Goal: Task Accomplishment & Management: Complete application form

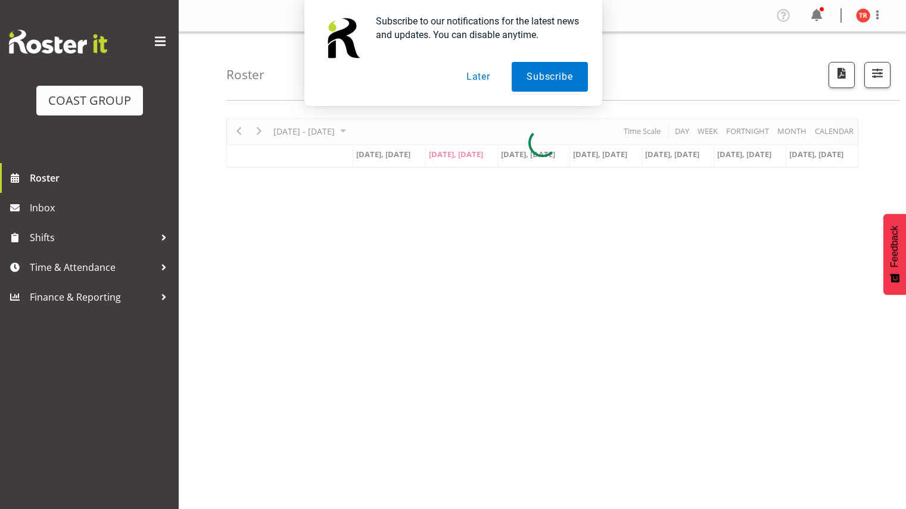
click at [472, 76] on button "Later" at bounding box center [478, 77] width 54 height 30
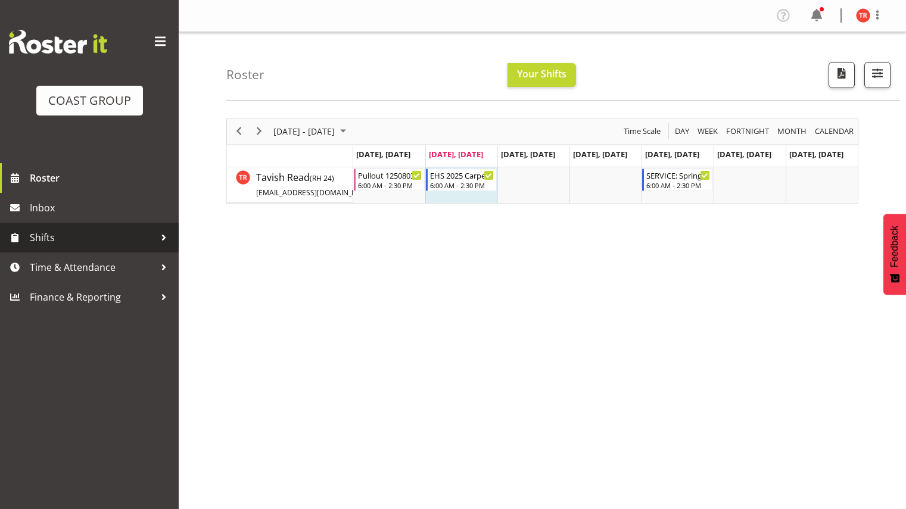
click at [114, 238] on span "Shifts" at bounding box center [92, 238] width 125 height 18
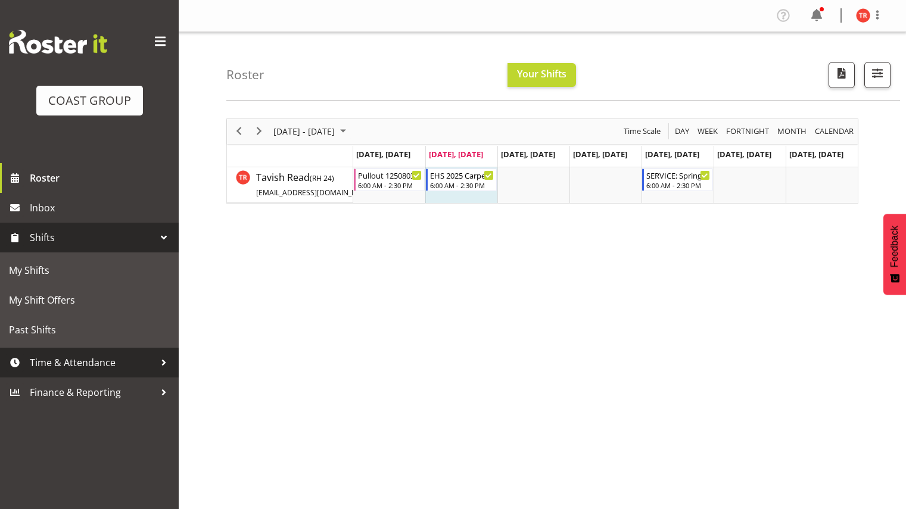
click at [86, 359] on span "Time & Attendance" at bounding box center [92, 363] width 125 height 18
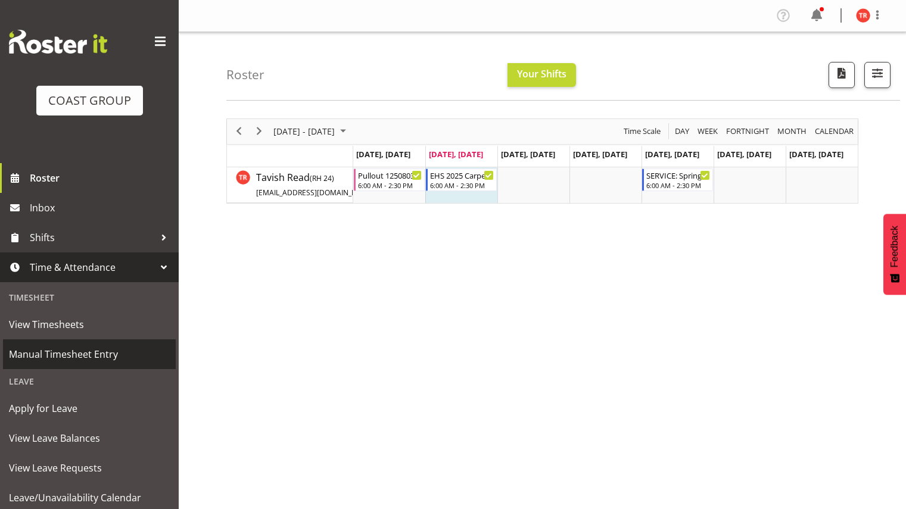
click at [75, 353] on span "Manual Timesheet Entry" at bounding box center [89, 354] width 161 height 18
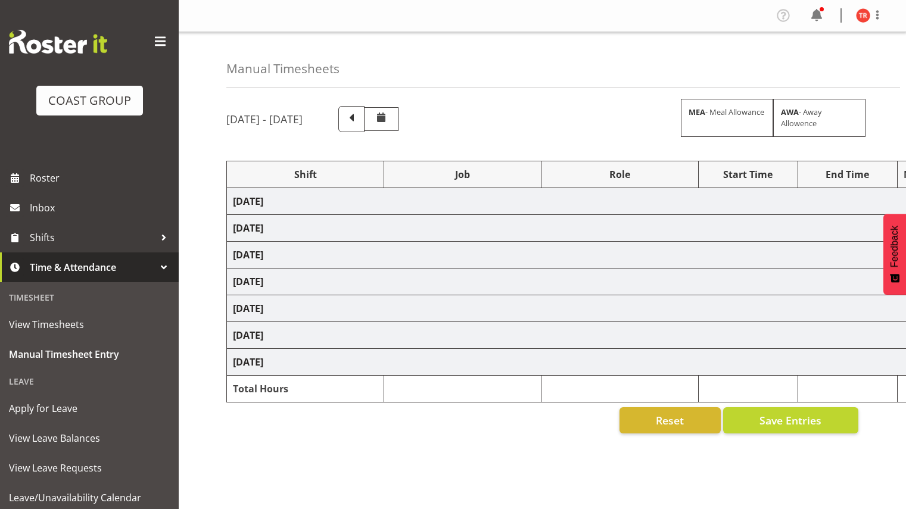
scroll to position [73, 0]
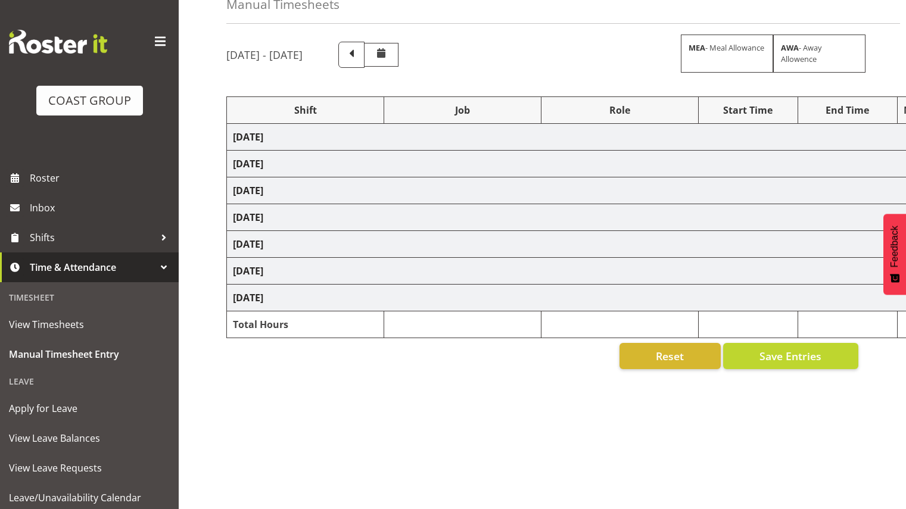
select select "78417"
select select "9032"
select select "188"
select select "68961"
select select "69"
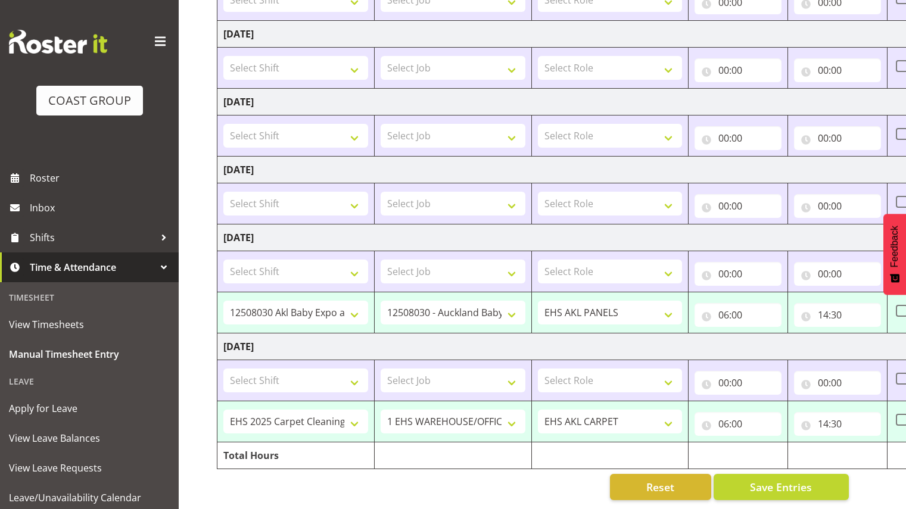
scroll to position [0, 0]
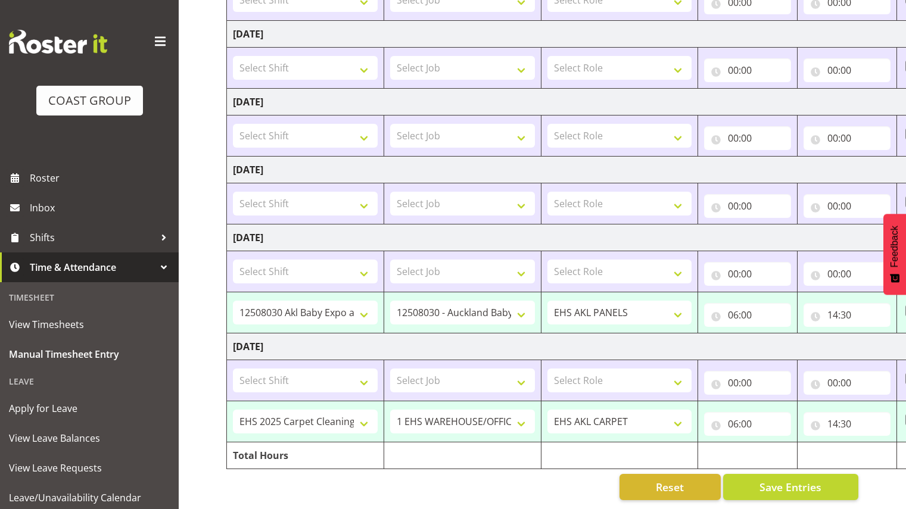
click at [769, 479] on span "Save Entries" at bounding box center [790, 486] width 62 height 15
select select "78417"
select select "9032"
select select "188"
type input "06:00"
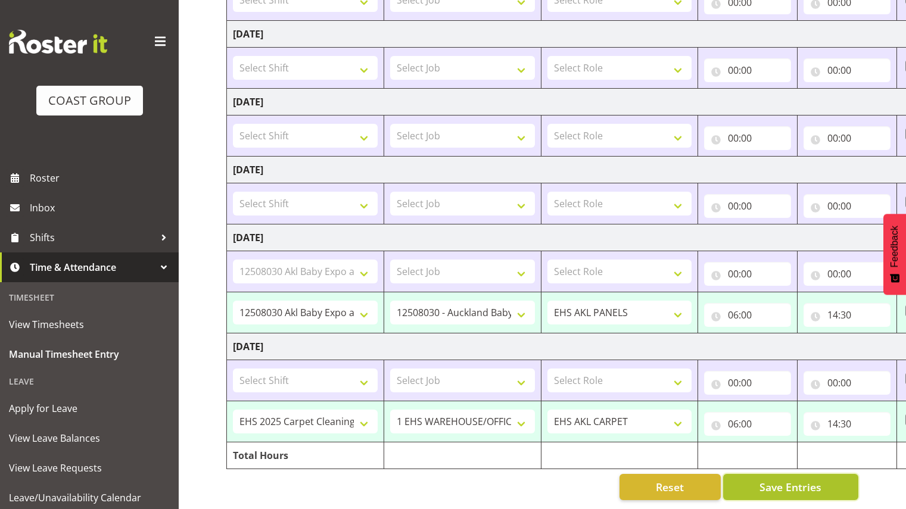
type input "14:30"
select select "68961"
select select "69"
type input "06:00"
type input "14:30"
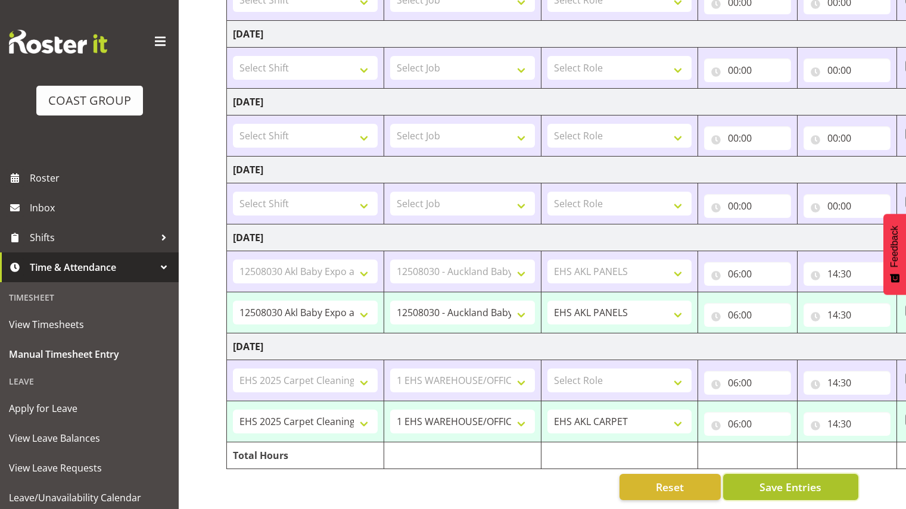
scroll to position [230, 0]
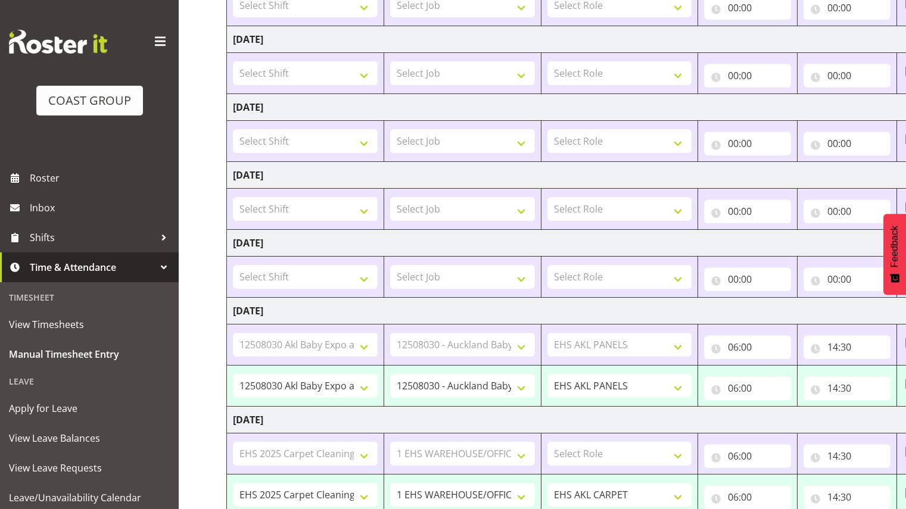
select select "68961"
select select "69"
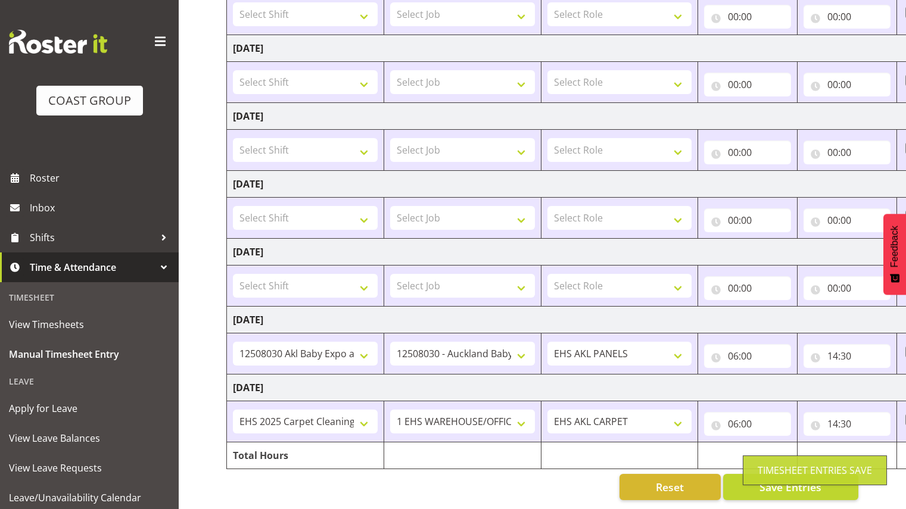
click at [775, 478] on div "Timesheet Entries Save" at bounding box center [814, 470] width 144 height 30
click at [775, 479] on span "Save Entries" at bounding box center [790, 486] width 62 height 15
click at [775, 478] on div "Timesheet Entries Save" at bounding box center [814, 470] width 144 height 30
click at [775, 479] on span "Save Entries" at bounding box center [790, 486] width 62 height 15
click at [775, 478] on div "Timesheet Entries Save" at bounding box center [814, 470] width 144 height 30
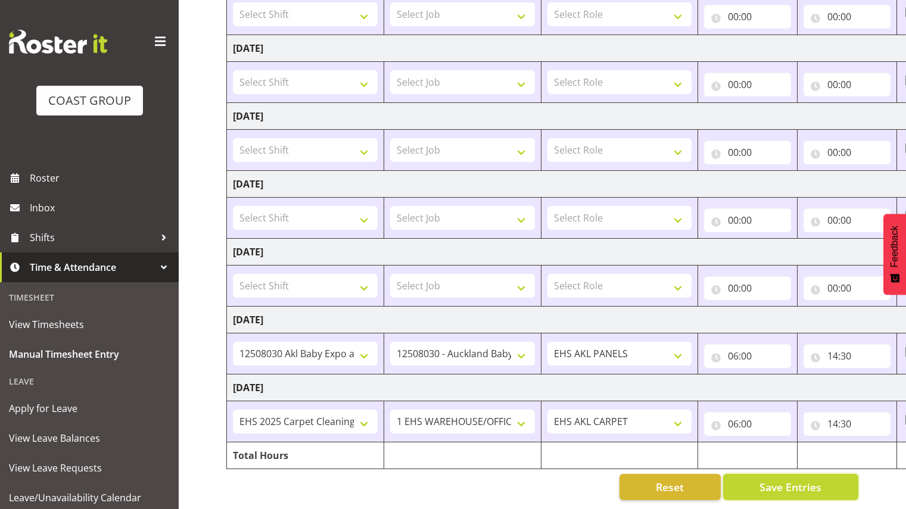
click at [775, 479] on span "Save Entries" at bounding box center [790, 486] width 62 height 15
click at [71, 232] on span "Shifts" at bounding box center [92, 238] width 125 height 18
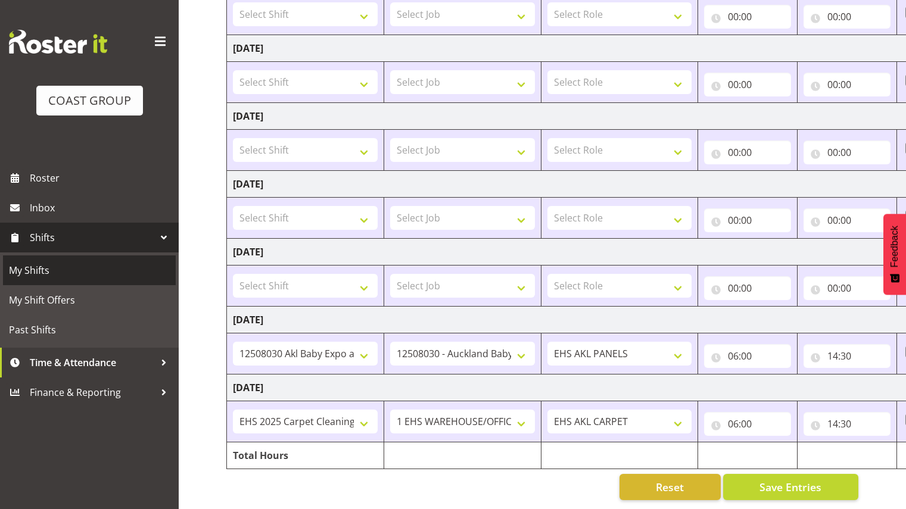
click at [58, 257] on link "My Shifts" at bounding box center [89, 270] width 173 height 30
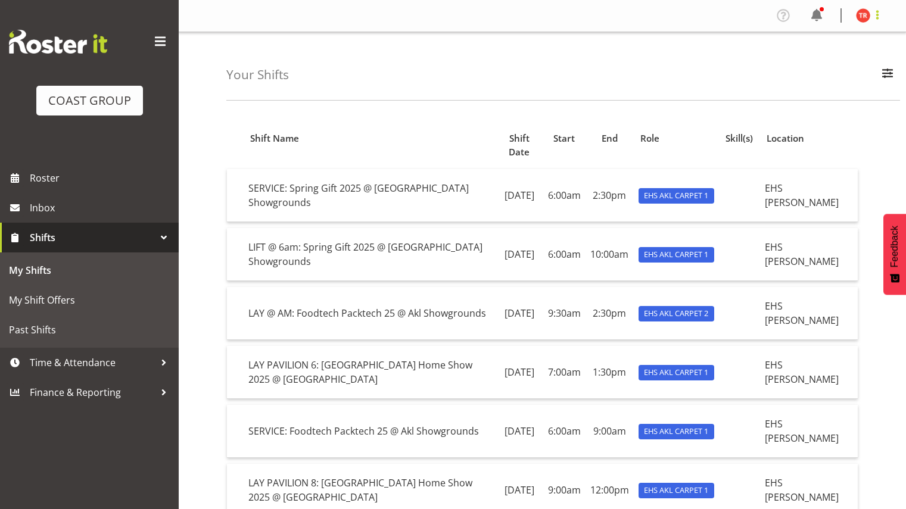
click at [881, 17] on span at bounding box center [877, 15] width 14 height 14
click at [835, 65] on link "Log Out" at bounding box center [827, 62] width 114 height 21
